Goal: Find specific page/section: Find specific page/section

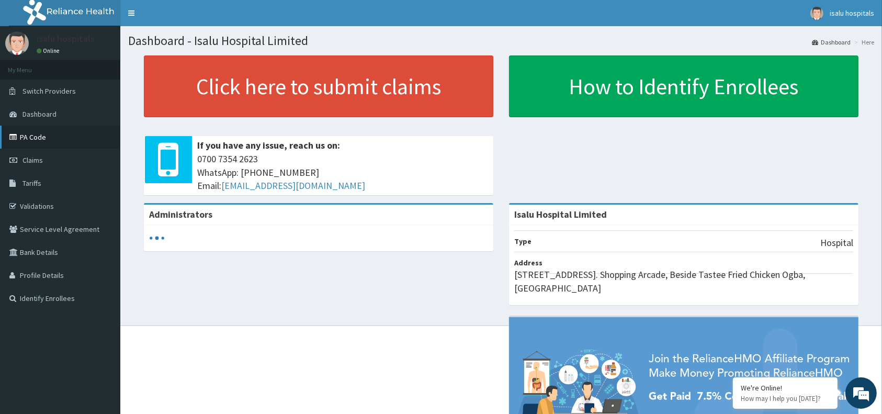
click at [59, 142] on link "PA Code" at bounding box center [60, 137] width 120 height 23
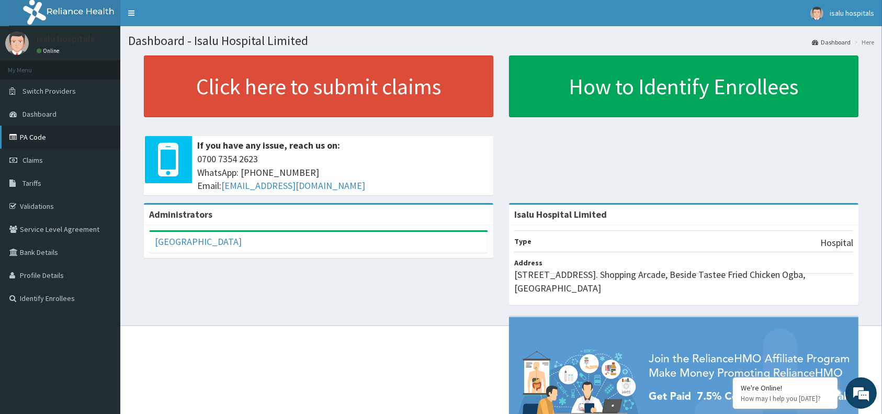
click at [32, 139] on link "PA Code" at bounding box center [60, 137] width 120 height 23
